Goal: Entertainment & Leisure: Browse casually

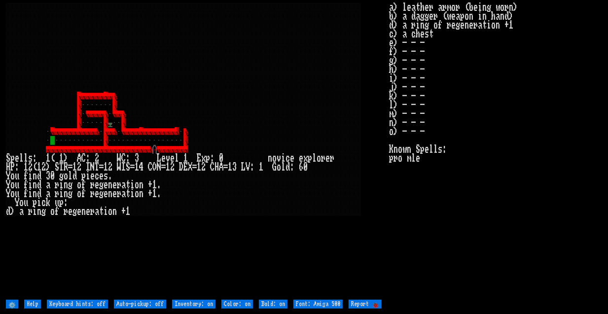
click at [316, 151] on div at bounding box center [314, 149] width 4 height 9
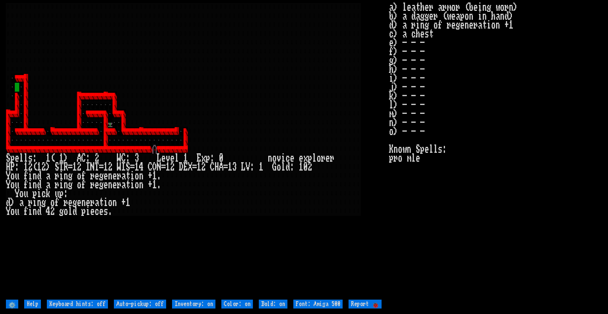
click at [316, 151] on div at bounding box center [314, 149] width 4 height 9
drag, startPoint x: 0, startPoint y: 0, endPoint x: 219, endPoint y: 95, distance: 238.2
click at [219, 95] on larn at bounding box center [197, 151] width 383 height 296
